Goal: Obtain resource: Download file/media

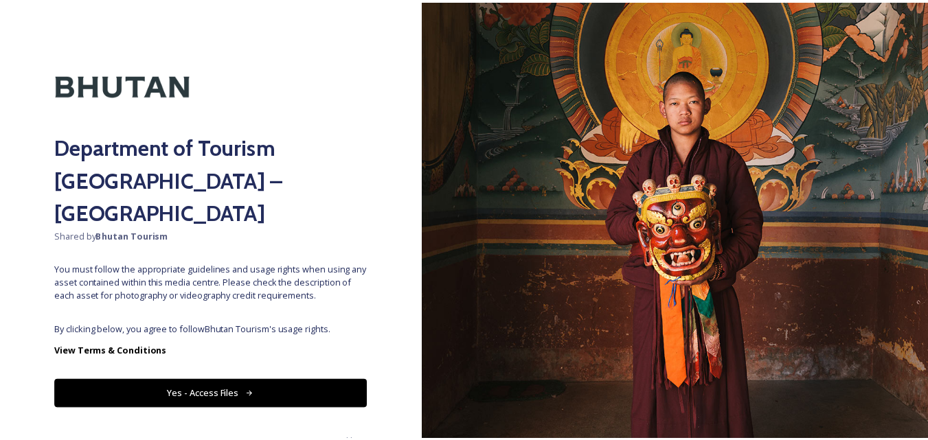
scroll to position [10, 0]
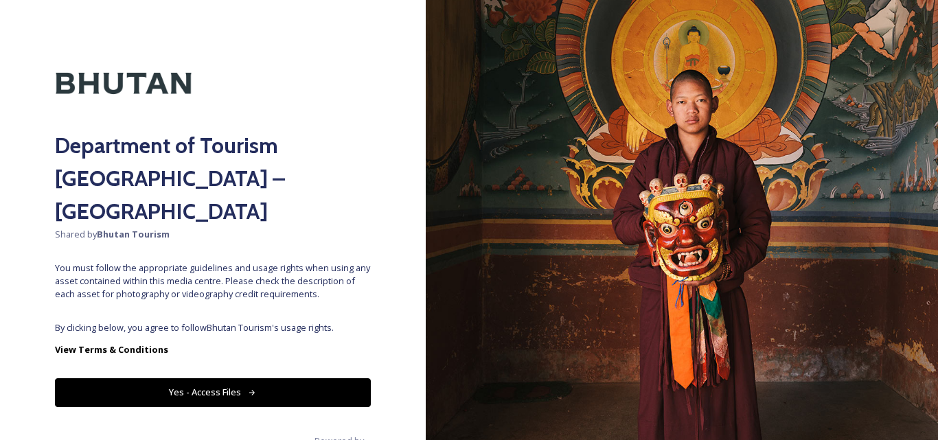
click at [238, 378] on button "Yes - Access Files" at bounding box center [213, 392] width 316 height 28
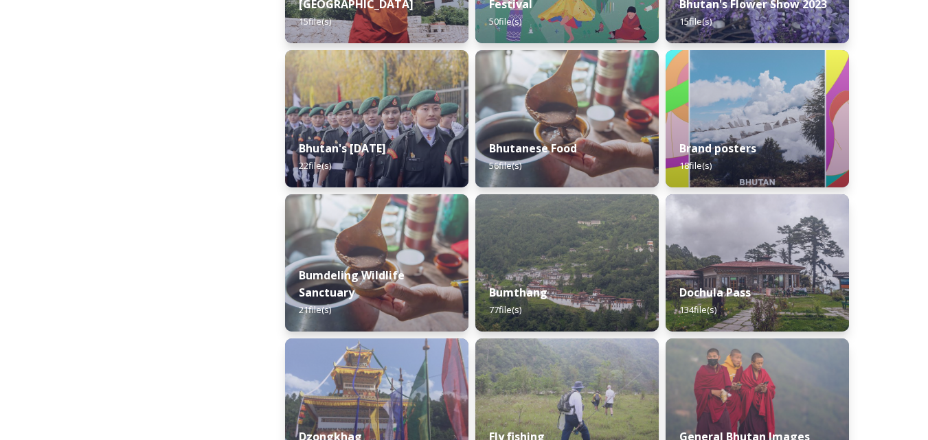
scroll to position [343, 0]
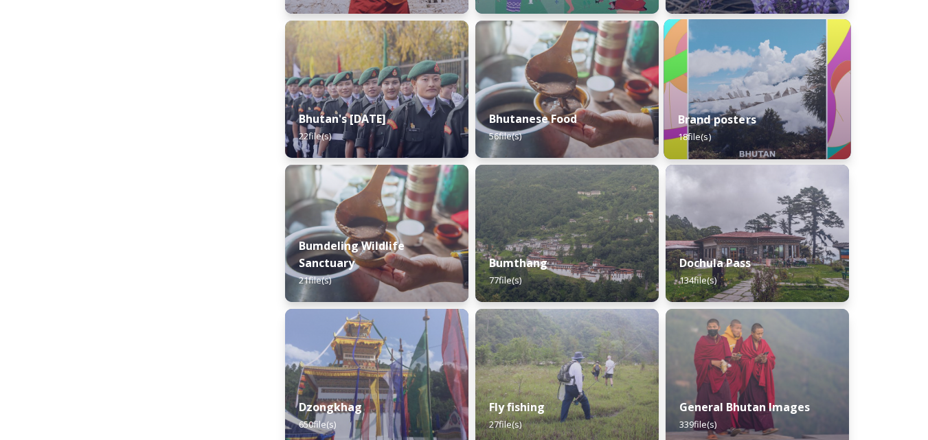
click at [730, 106] on div "Brand posters 18 file(s)" at bounding box center [756, 128] width 187 height 62
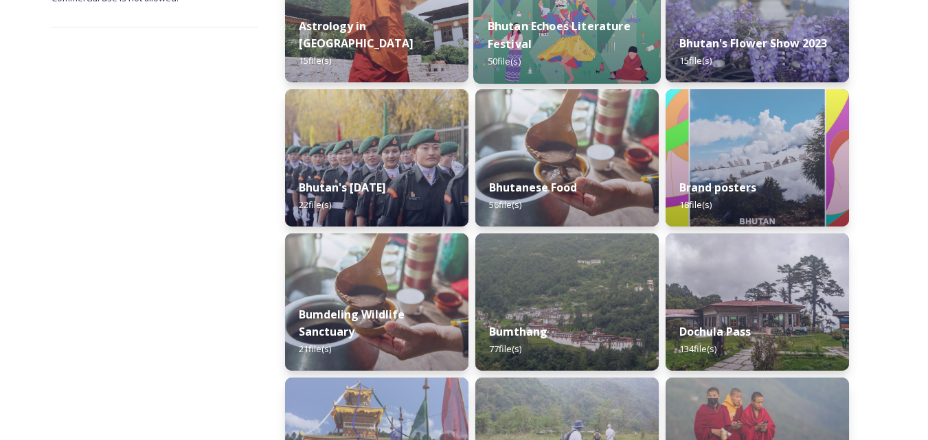
scroll to position [343, 0]
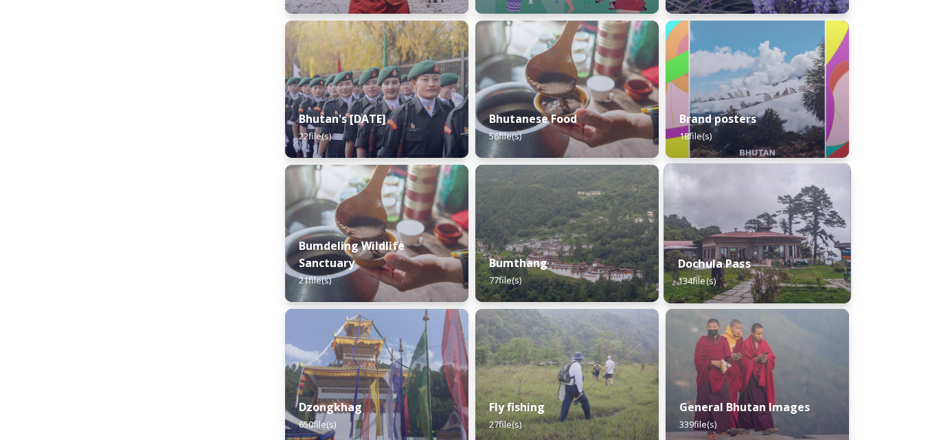
click at [748, 221] on img at bounding box center [756, 233] width 187 height 140
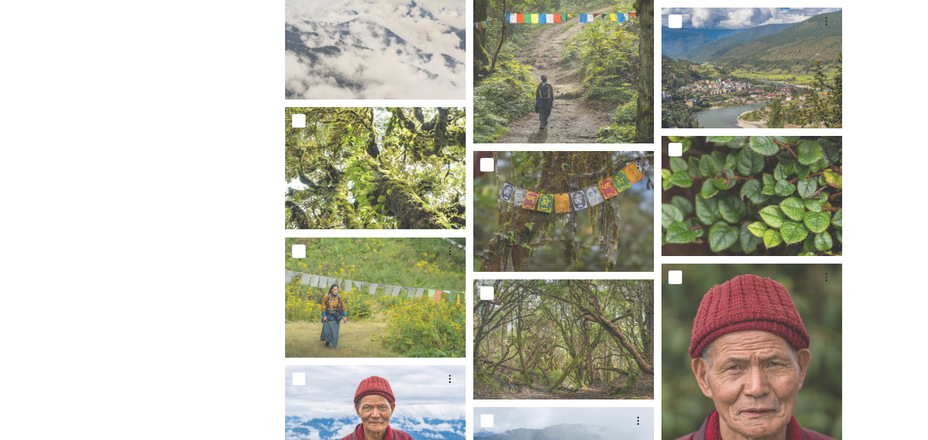
scroll to position [4706, 0]
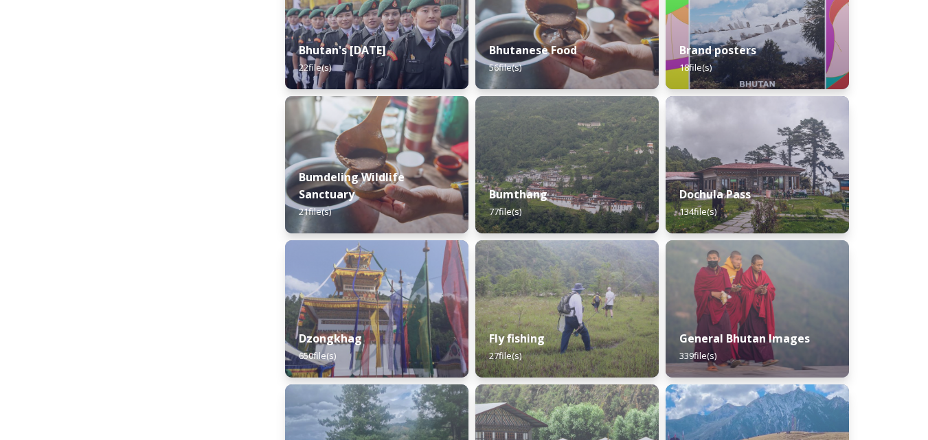
scroll to position [481, 0]
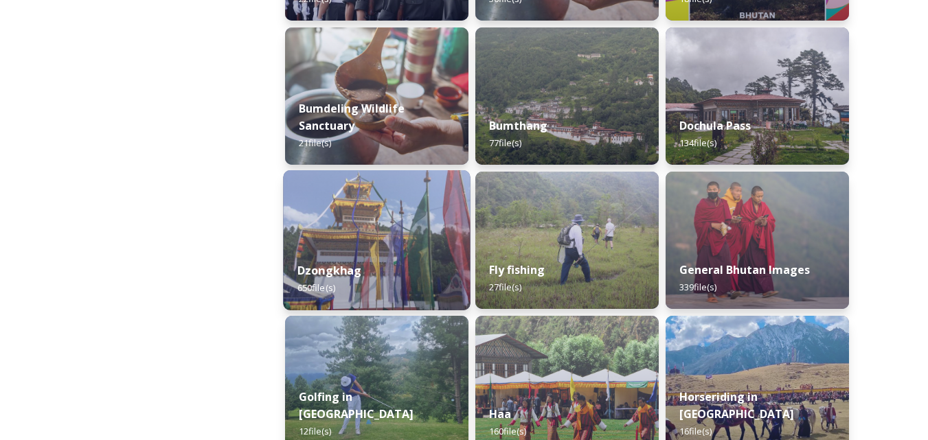
click at [348, 247] on img at bounding box center [376, 240] width 187 height 140
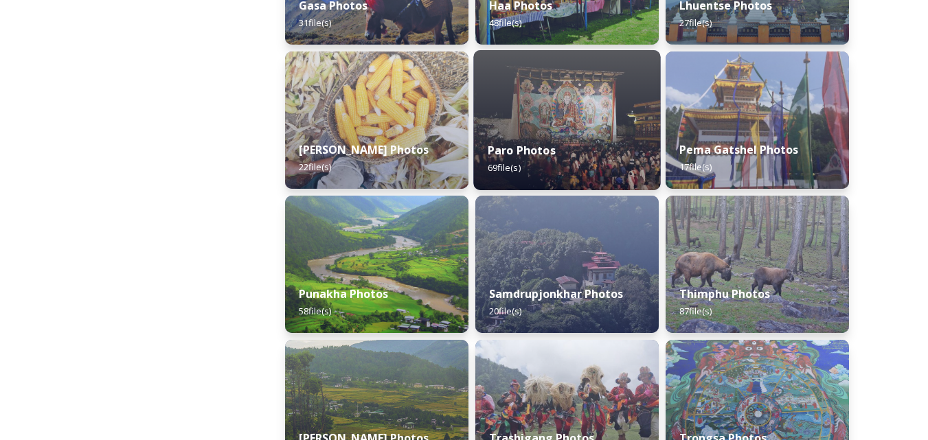
scroll to position [481, 0]
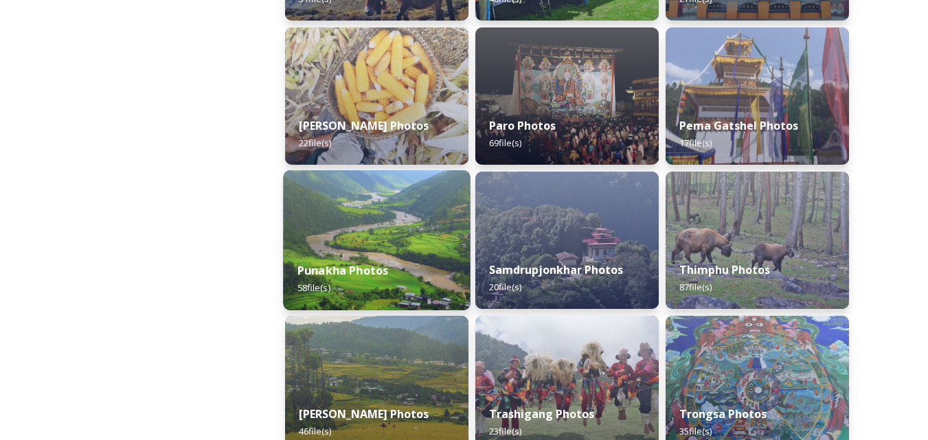
click at [407, 244] on img at bounding box center [376, 240] width 187 height 140
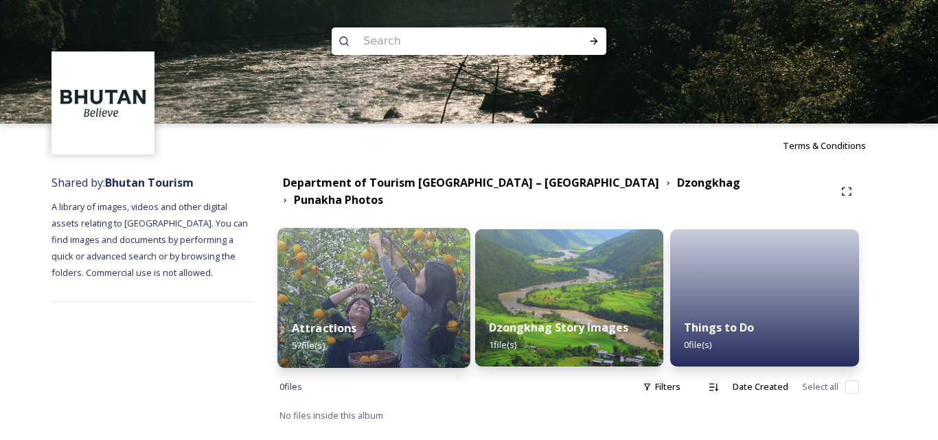
click at [352, 306] on div "Attractions 57 file(s)" at bounding box center [373, 337] width 192 height 62
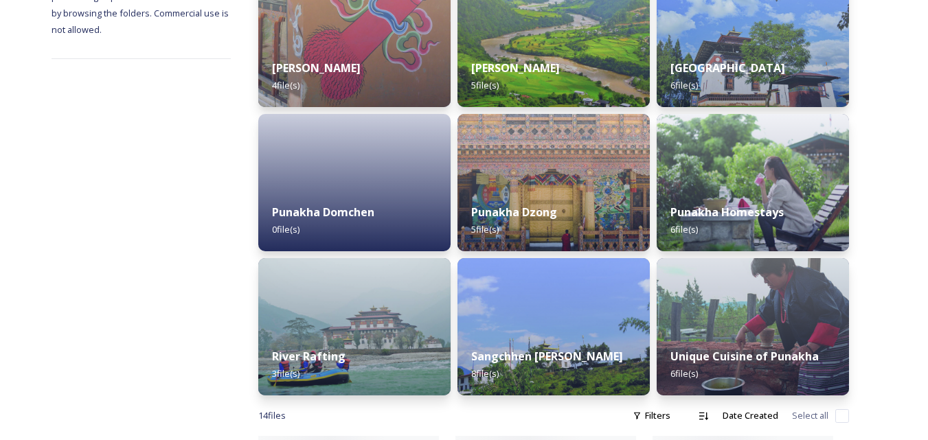
scroll to position [275, 0]
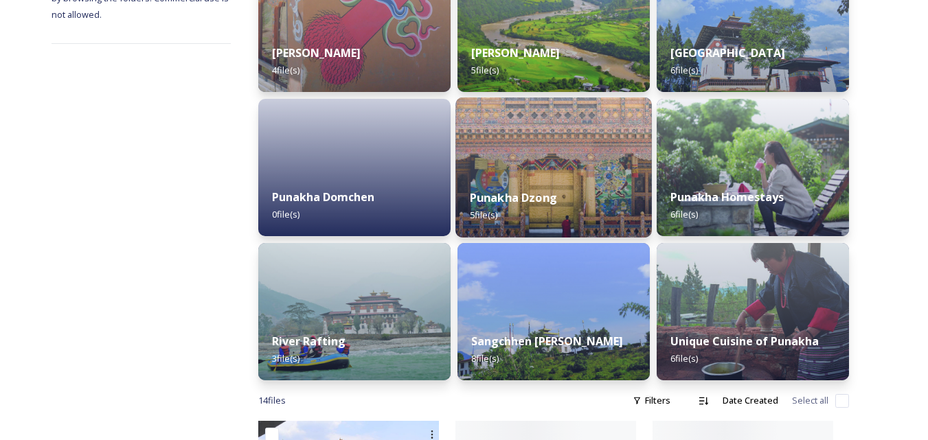
click at [531, 176] on div "Punakha Dzong 5 file(s)" at bounding box center [553, 206] width 196 height 62
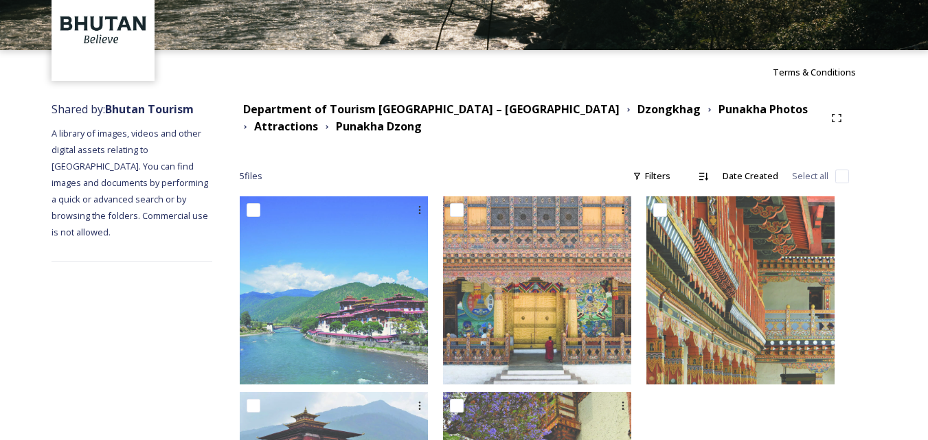
scroll to position [36, 0]
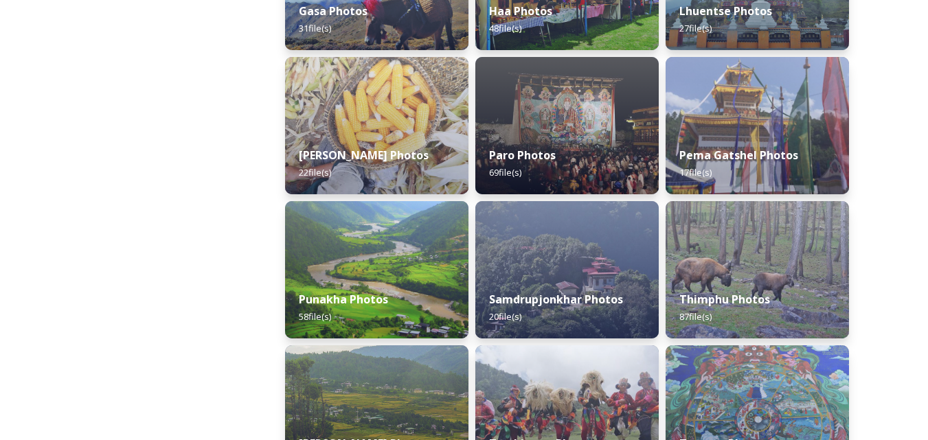
scroll to position [481, 0]
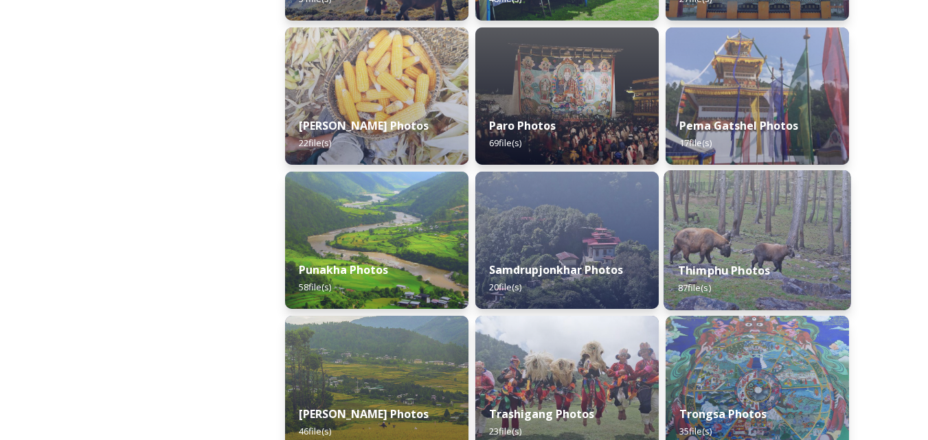
click at [729, 242] on img at bounding box center [756, 240] width 187 height 140
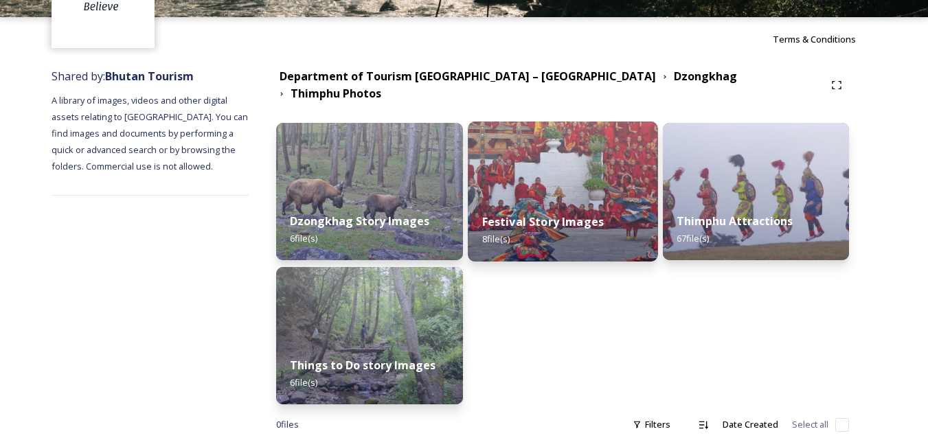
scroll to position [125, 0]
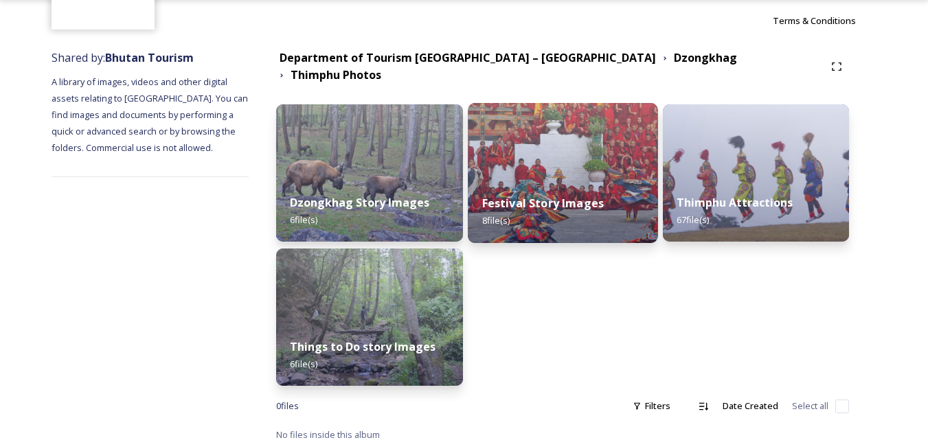
click at [544, 181] on div "Festival Story Images 8 file(s)" at bounding box center [563, 212] width 190 height 62
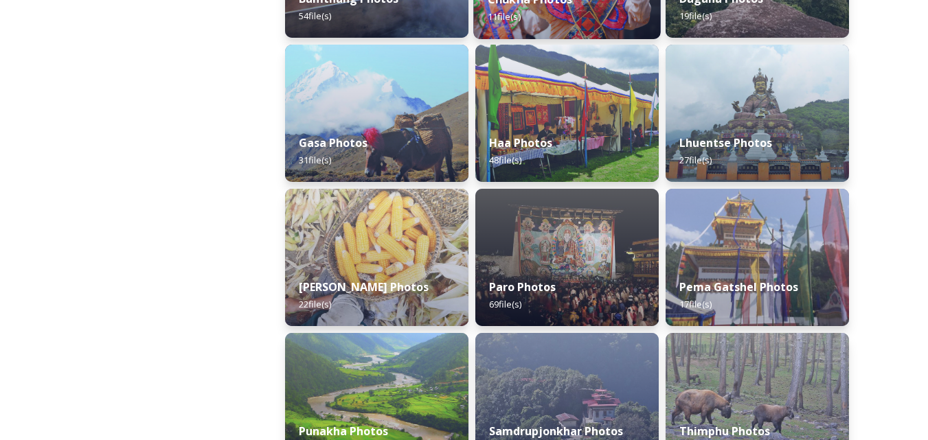
scroll to position [343, 0]
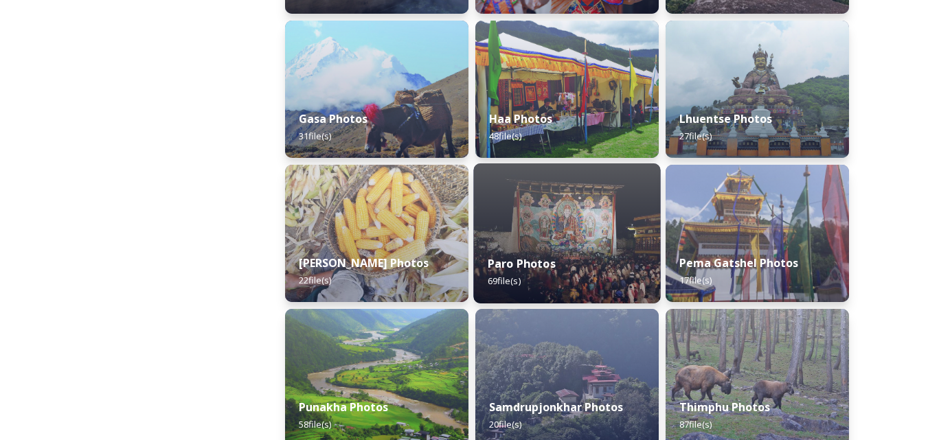
click at [556, 247] on div "Paro Photos 69 file(s)" at bounding box center [566, 272] width 187 height 62
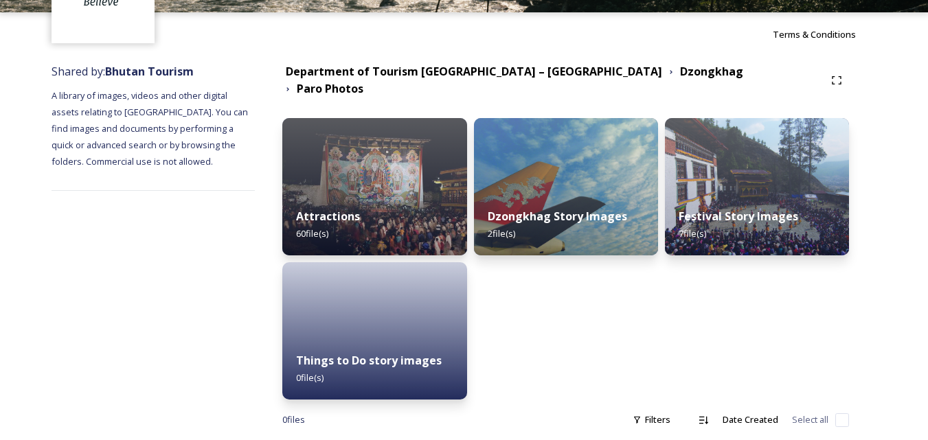
scroll to position [125, 0]
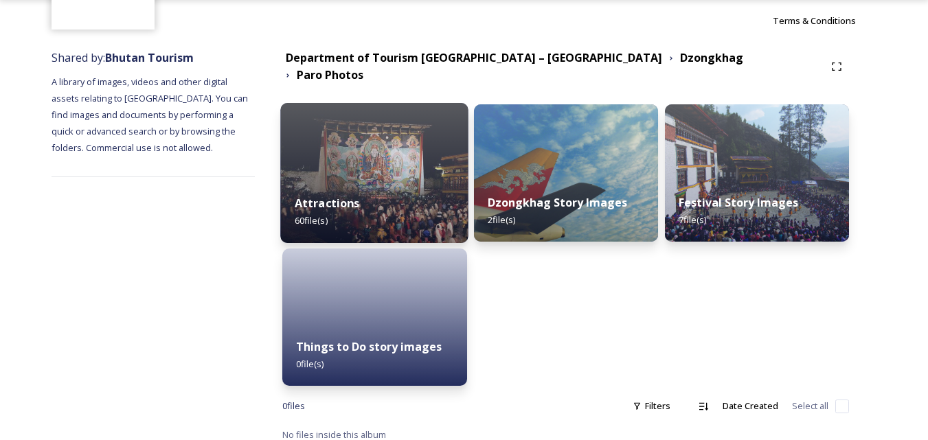
click at [389, 152] on img at bounding box center [375, 173] width 188 height 140
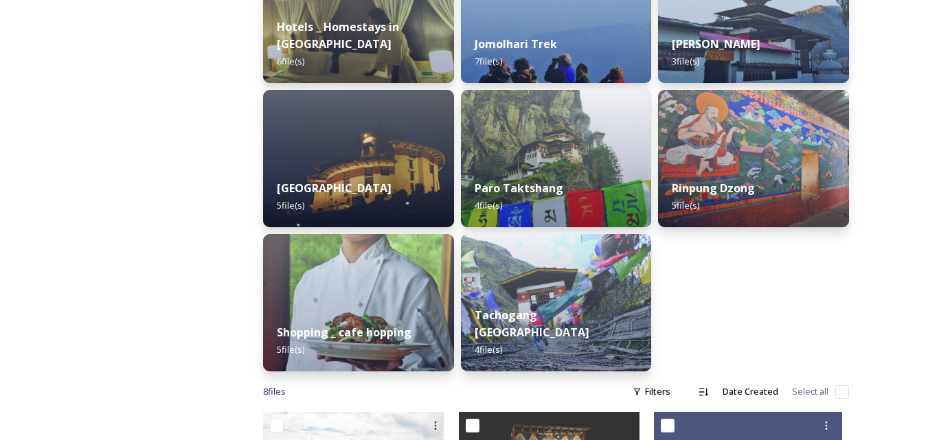
scroll to position [404, 0]
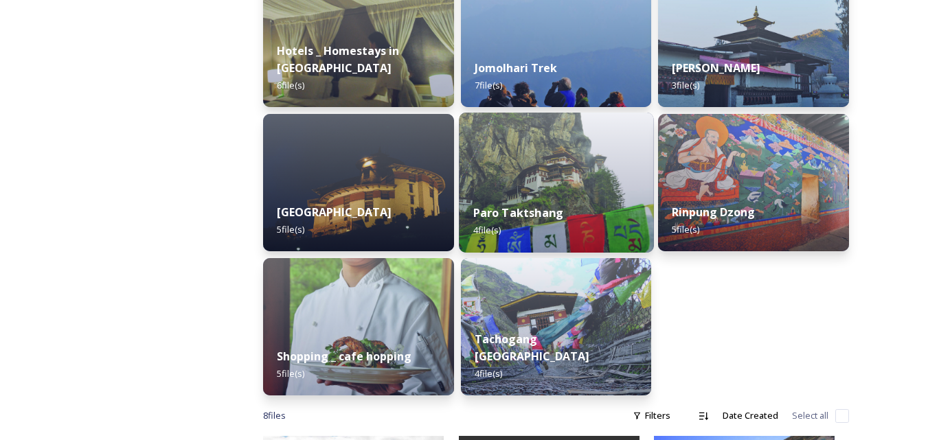
click at [562, 161] on img at bounding box center [556, 183] width 194 height 140
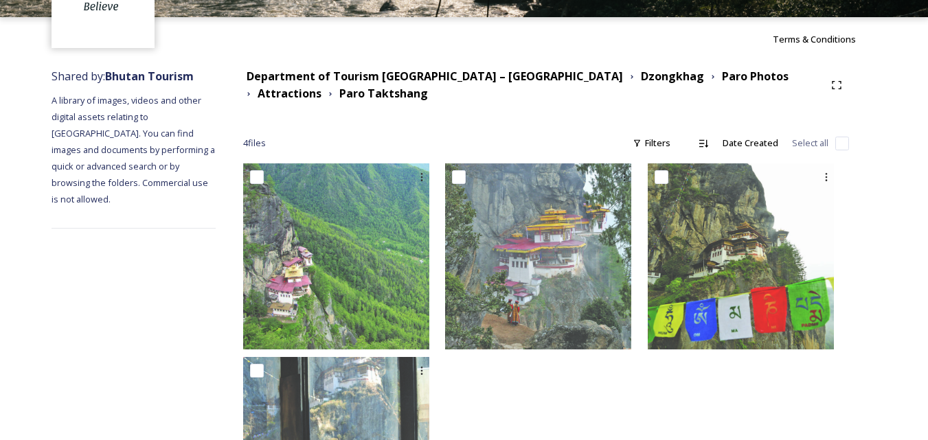
scroll to position [101, 0]
